Goal: Task Accomplishment & Management: Manage account settings

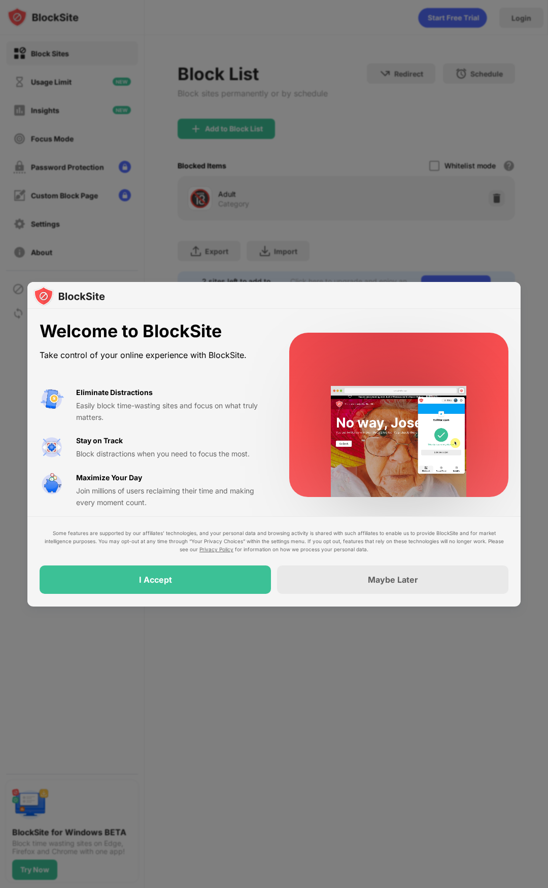
click at [201, 598] on div "Some features are supported by our affiliates’ technologies, and your personal …" at bounding box center [273, 562] width 493 height 90
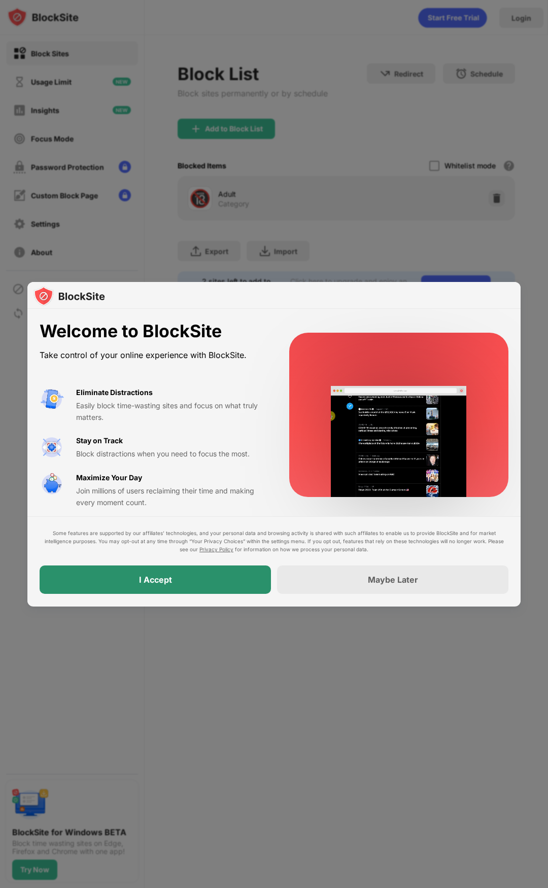
click at [206, 585] on div "I Accept" at bounding box center [155, 580] width 231 height 28
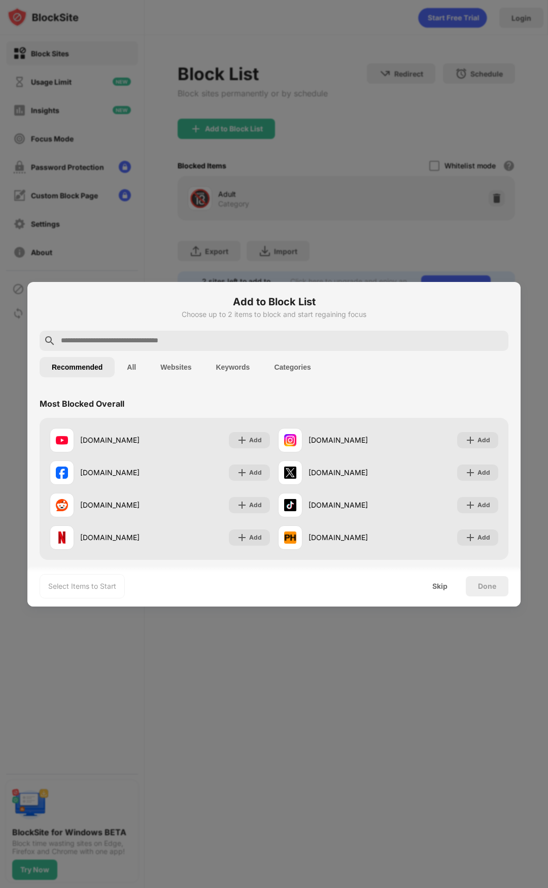
click at [112, 338] on input "text" at bounding box center [282, 341] width 444 height 12
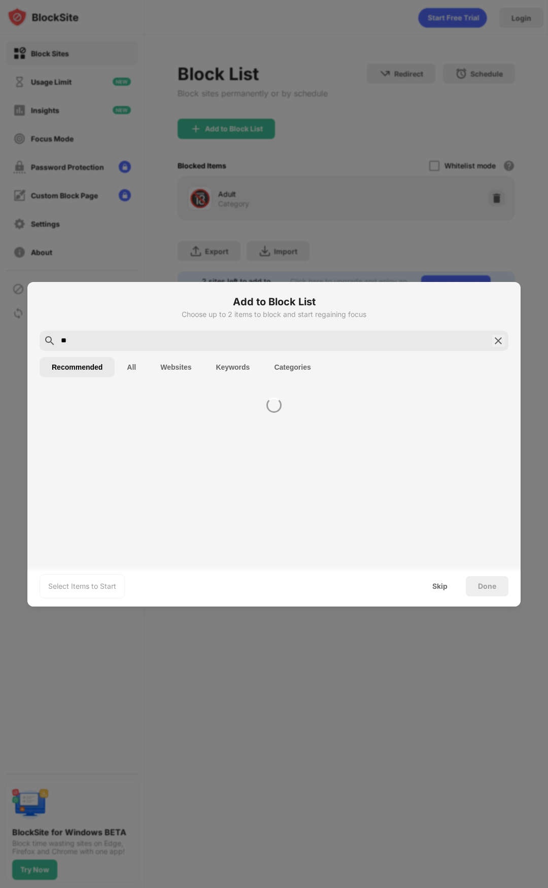
type input "*"
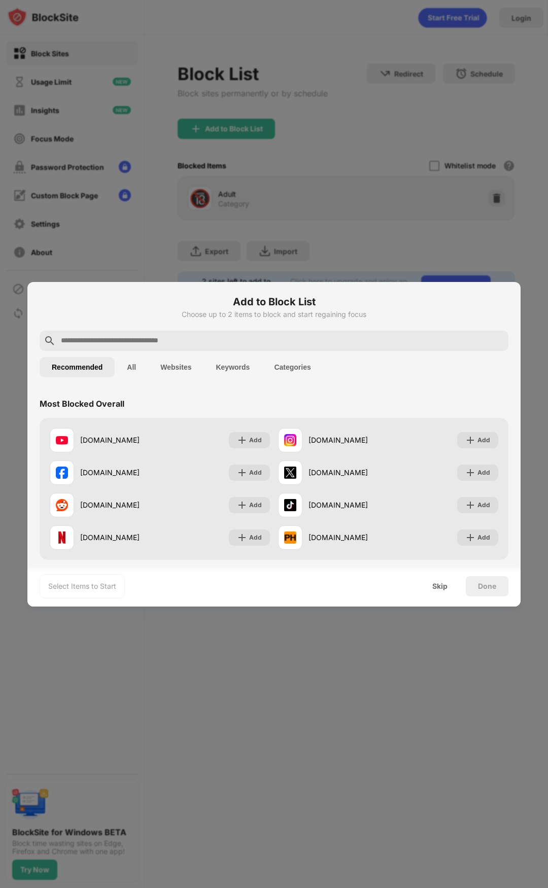
click at [136, 365] on button "All" at bounding box center [131, 367] width 33 height 20
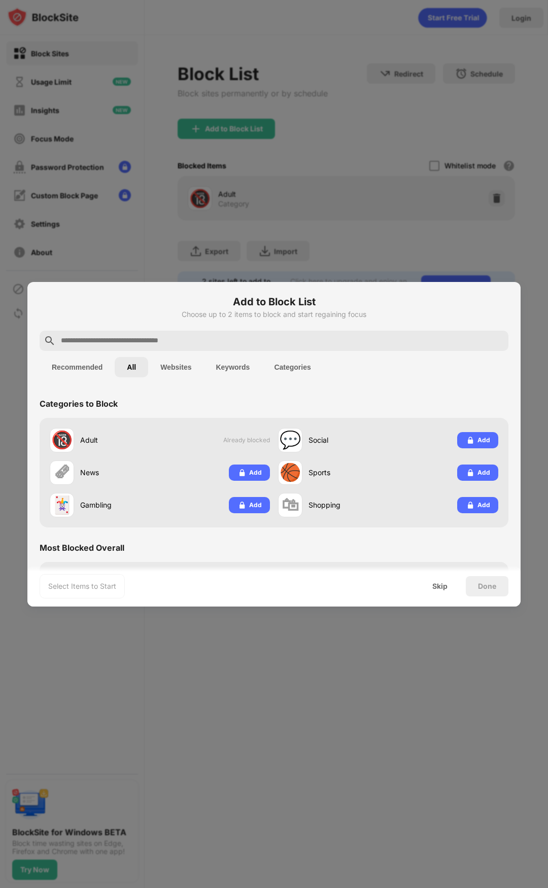
click at [226, 337] on input "text" at bounding box center [282, 341] width 444 height 12
paste input "**********"
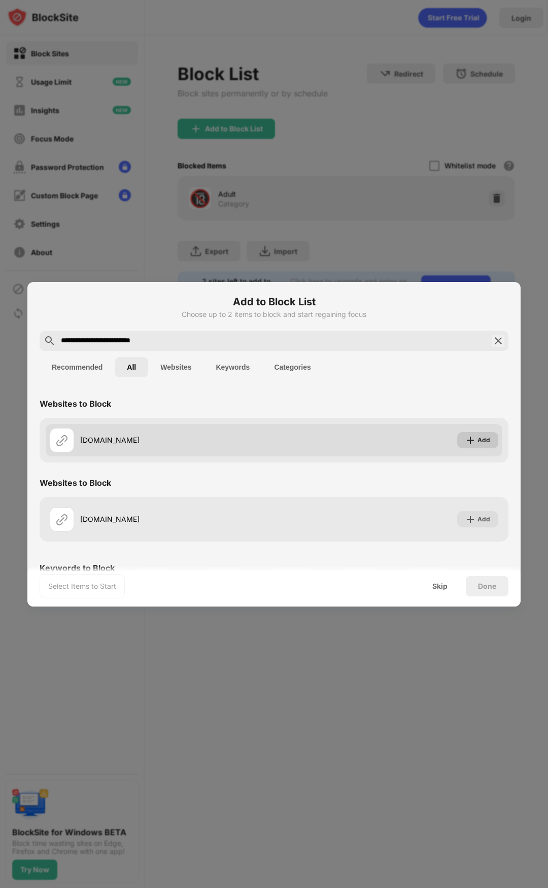
type input "**********"
click at [477, 442] on div "Add" at bounding box center [483, 440] width 13 height 10
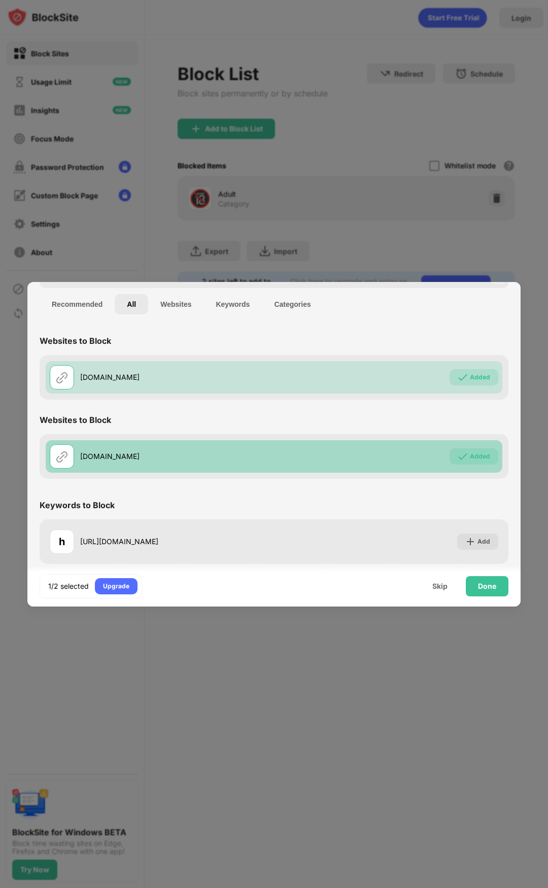
scroll to position [65, 0]
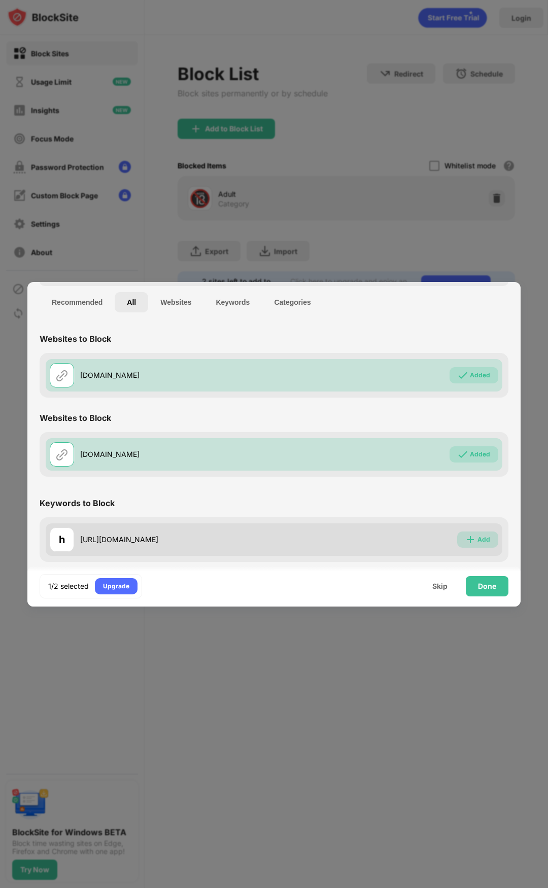
click at [477, 535] on div "Add" at bounding box center [483, 540] width 13 height 10
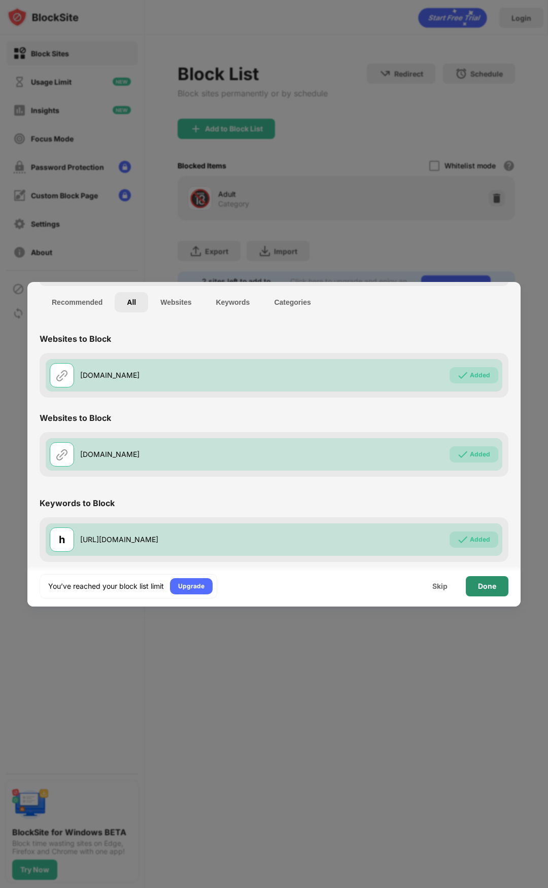
click at [476, 591] on div "Done" at bounding box center [487, 586] width 43 height 20
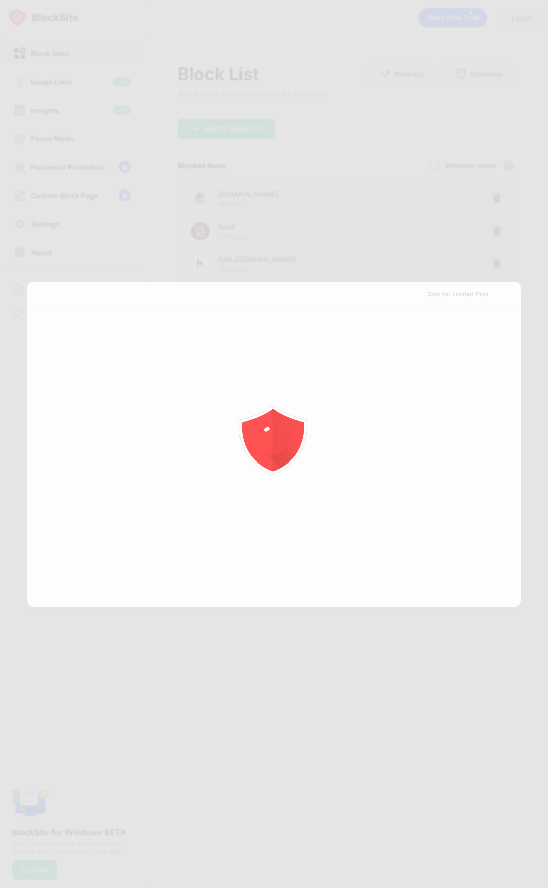
scroll to position [0, 0]
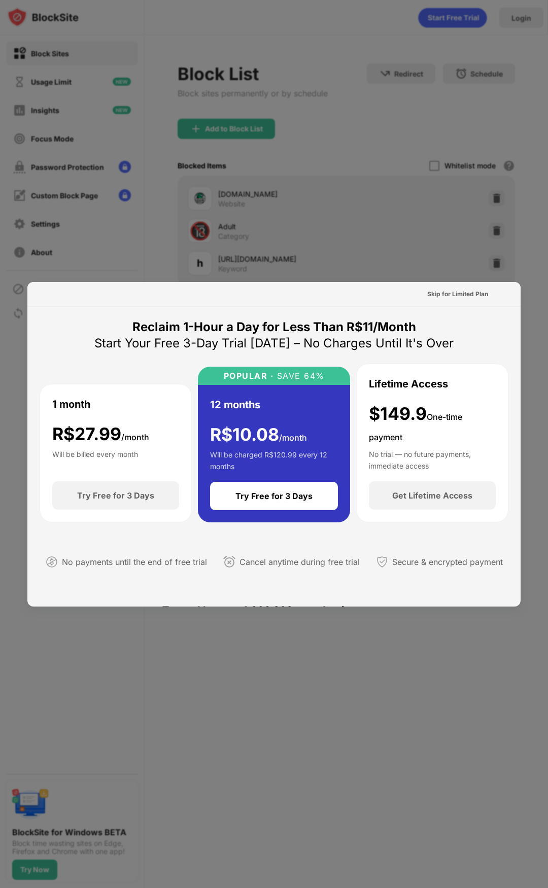
click at [164, 257] on div at bounding box center [274, 444] width 548 height 888
drag, startPoint x: 298, startPoint y: 655, endPoint x: 294, endPoint y: 650, distance: 6.5
click at [298, 655] on div at bounding box center [274, 444] width 548 height 888
click at [435, 293] on div "Skip for Limited Plan" at bounding box center [457, 294] width 61 height 10
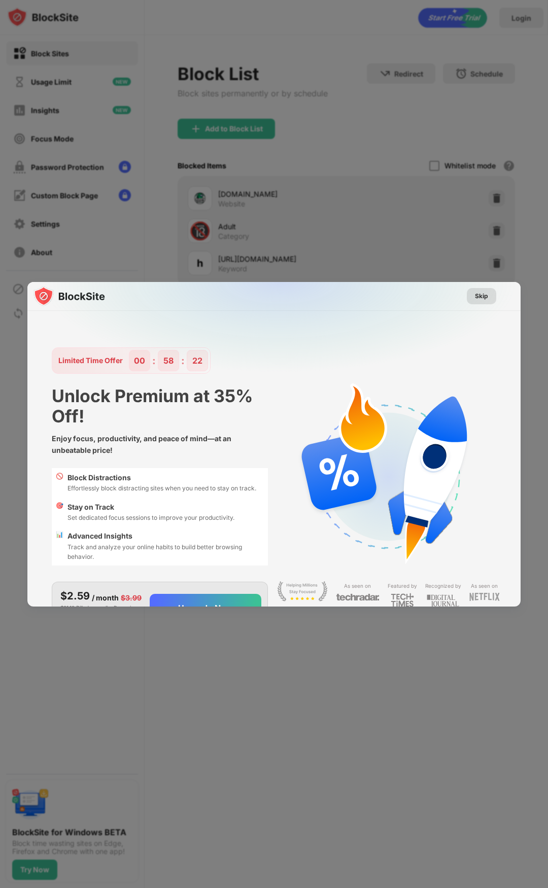
click at [475, 294] on div "Skip" at bounding box center [481, 296] width 13 height 10
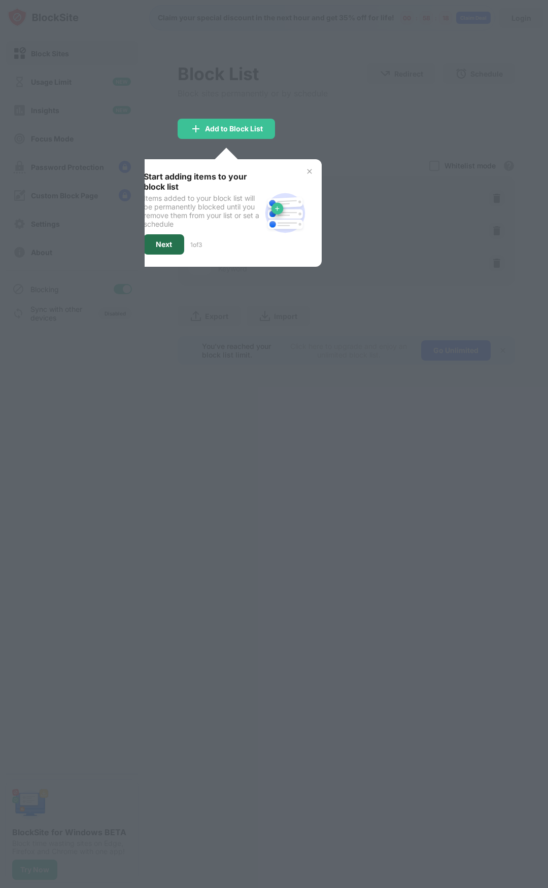
click at [163, 248] on div "Next" at bounding box center [164, 244] width 41 height 20
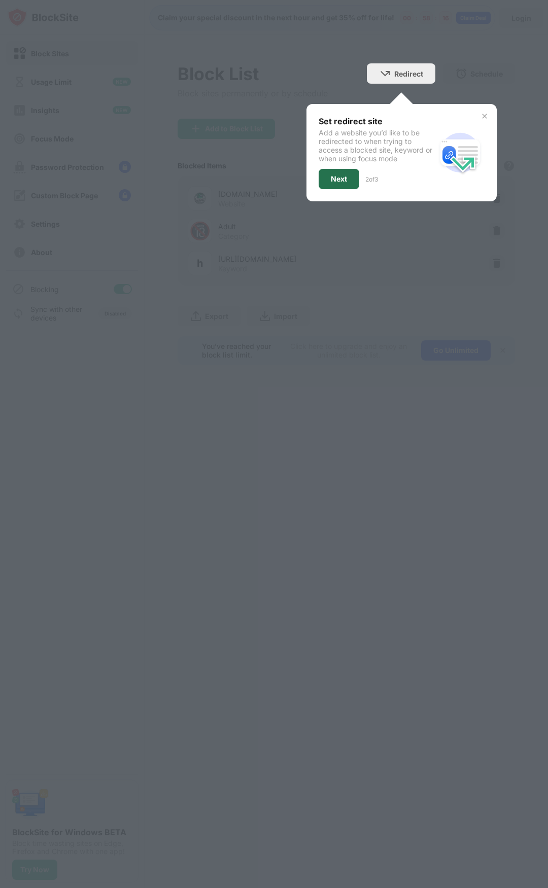
click at [325, 174] on div "Next" at bounding box center [338, 179] width 41 height 20
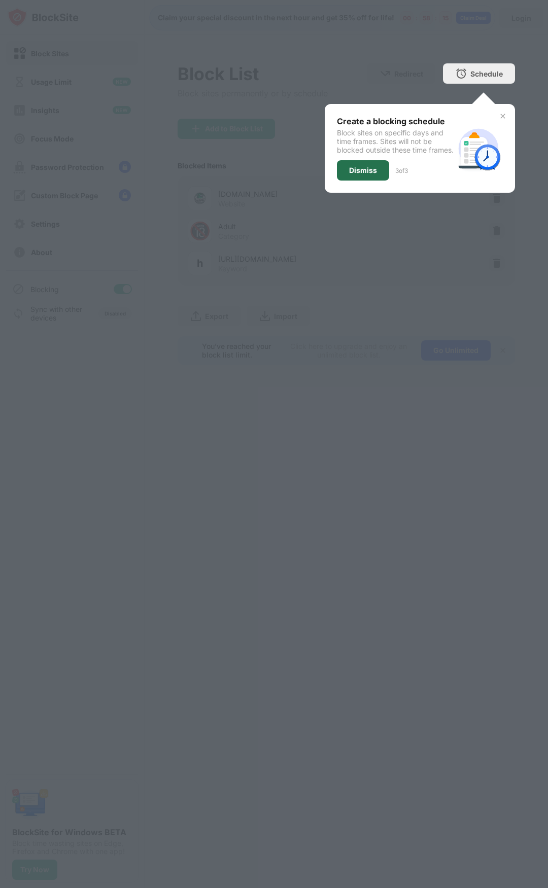
click at [343, 176] on div "Dismiss" at bounding box center [363, 170] width 52 height 20
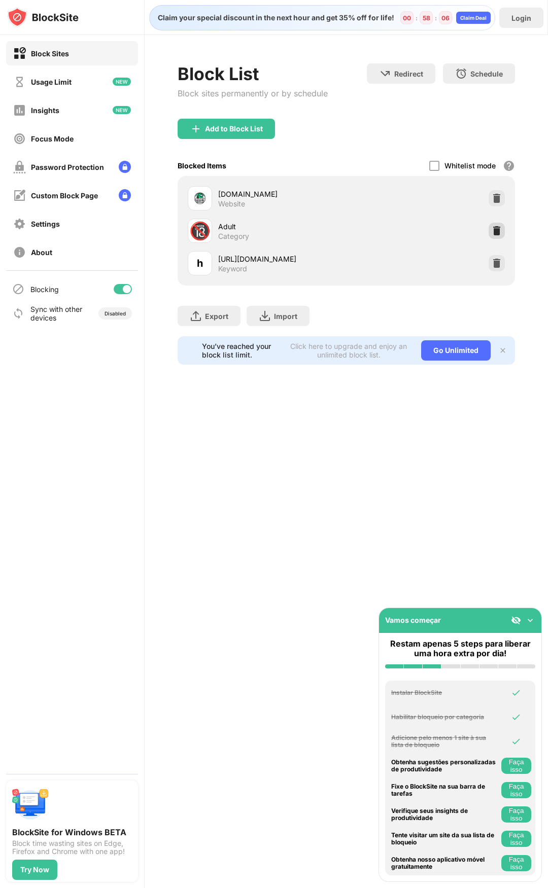
click at [500, 231] on img at bounding box center [496, 231] width 10 height 10
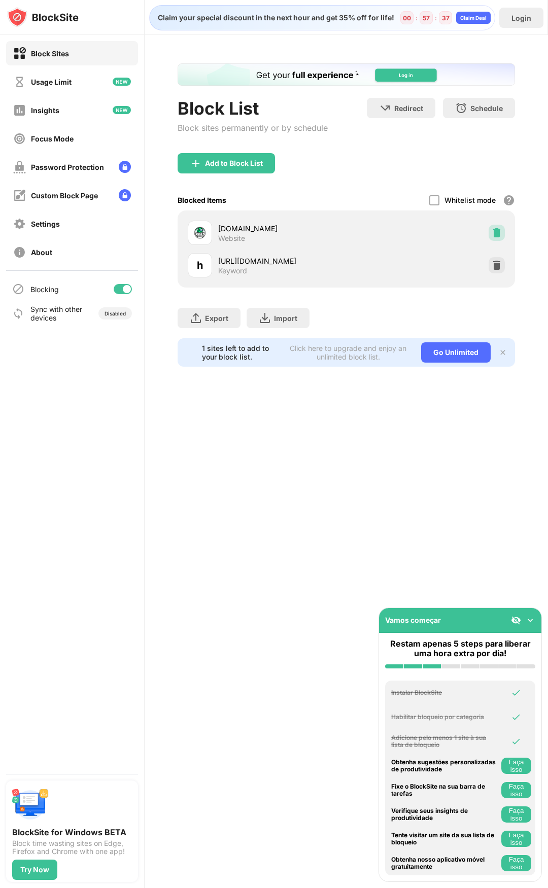
click at [503, 232] on div at bounding box center [496, 233] width 16 height 16
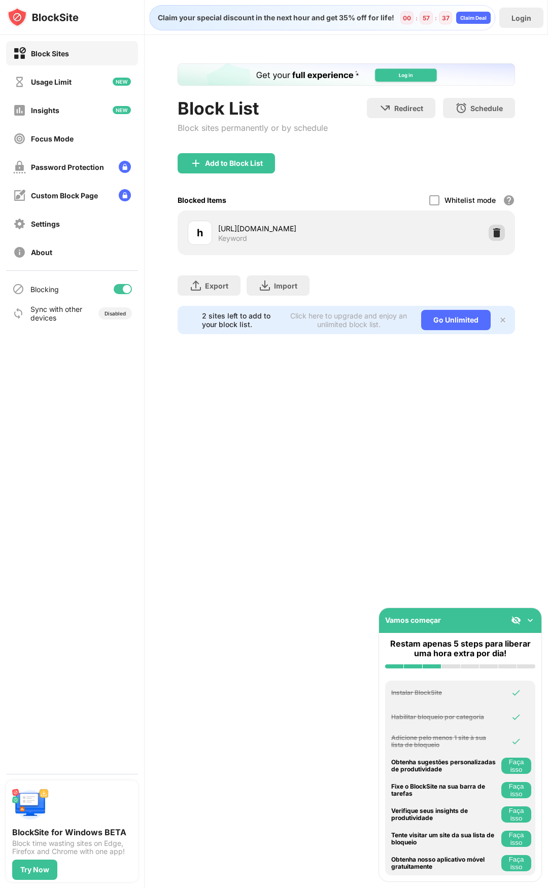
click at [499, 237] on img at bounding box center [496, 233] width 10 height 10
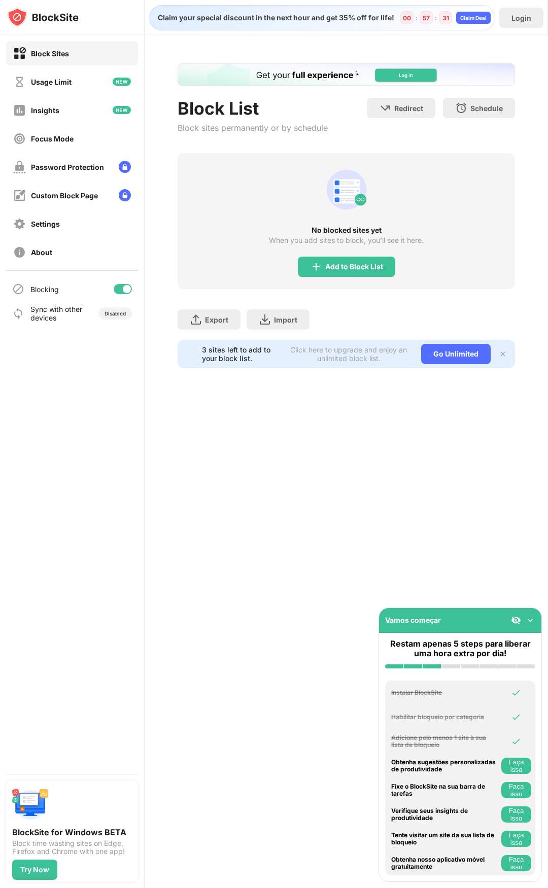
drag, startPoint x: 65, startPoint y: 56, endPoint x: 94, endPoint y: 385, distance: 330.4
click at [94, 385] on div "Block Sites Usage Limit Insights Focus Mode Password Protection Custom Block Pa…" at bounding box center [72, 404] width 144 height 739
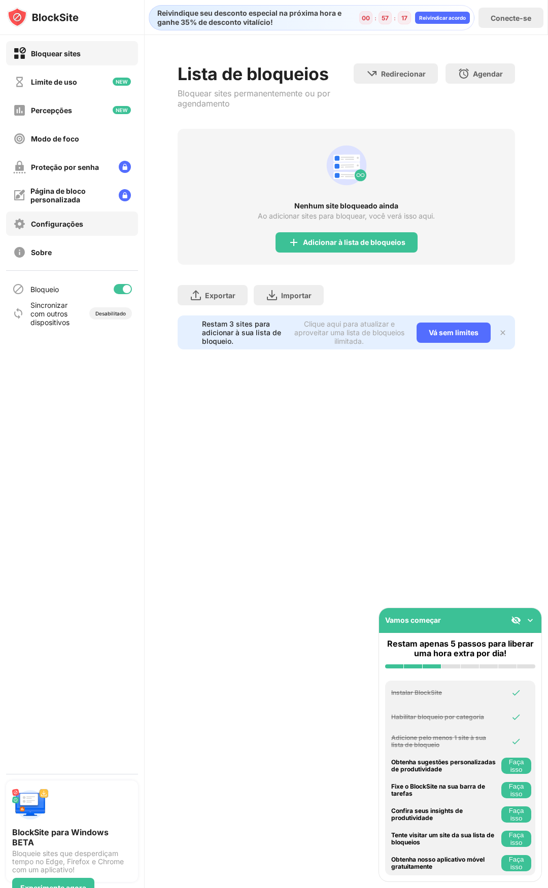
click at [81, 222] on font "Configurações" at bounding box center [57, 224] width 52 height 9
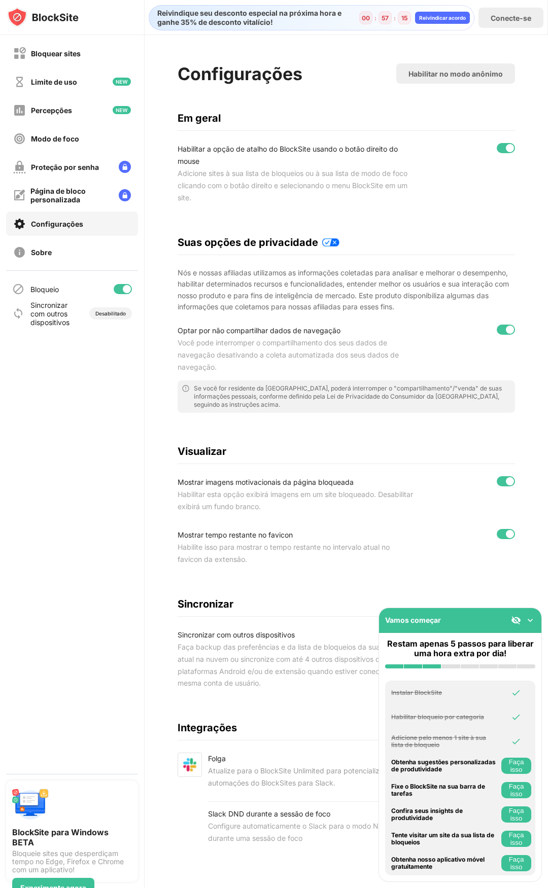
click at [78, 222] on font "Configurações" at bounding box center [57, 224] width 52 height 9
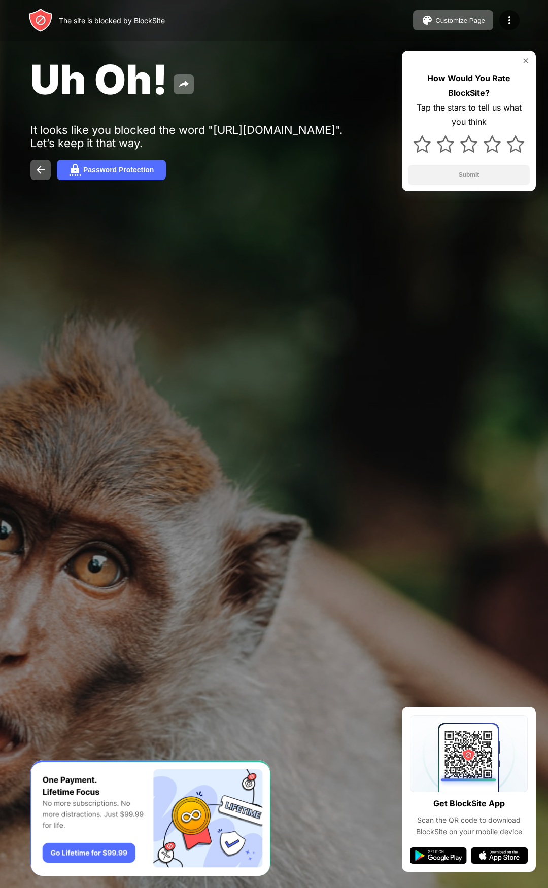
drag, startPoint x: 119, startPoint y: 173, endPoint x: 327, endPoint y: 343, distance: 268.2
click at [327, 343] on div "The site is blocked by BlockSite Customize Page Edit Block List Redirect Custom…" at bounding box center [274, 444] width 548 height 888
